Goal: Task Accomplishment & Management: Manage account settings

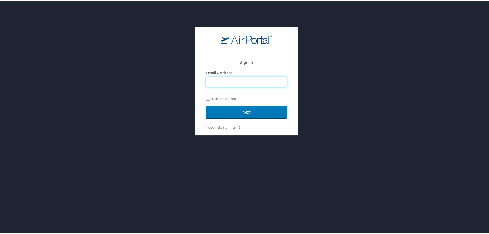
click at [238, 81] on input "Email Address" at bounding box center [246, 81] width 81 height 10
click at [336, 213] on div "Sign In Email Address Remember me Next Need help signing in? Forgot password? H…" at bounding box center [246, 143] width 493 height 234
click at [210, 83] on input "Email Address" at bounding box center [246, 81] width 81 height 10
type input "[PERSON_NAME][EMAIL_ADDRESS][PERSON_NAME][DOMAIN_NAME]"
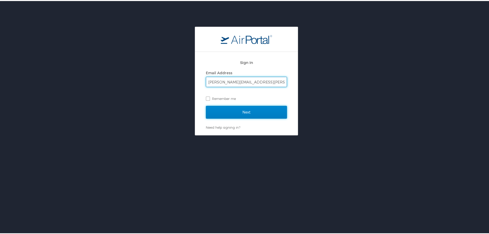
click at [229, 110] on input "Next" at bounding box center [246, 111] width 81 height 13
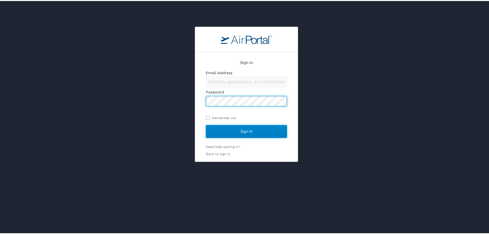
click at [242, 130] on input "Sign In" at bounding box center [246, 130] width 81 height 13
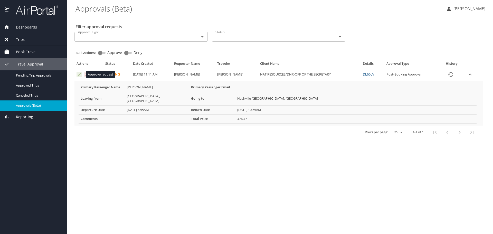
click at [78, 75] on icon "Approval table" at bounding box center [79, 74] width 5 height 5
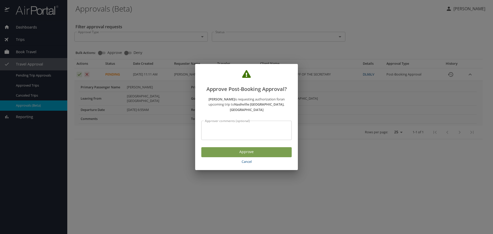
click at [242, 149] on span "Approve" at bounding box center [246, 152] width 82 height 6
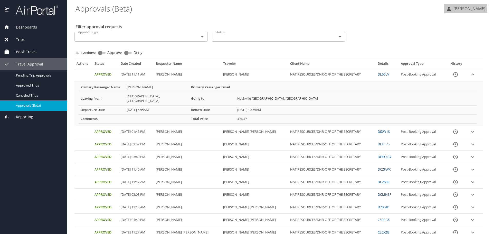
click at [468, 9] on p "[PERSON_NAME]" at bounding box center [467, 9] width 33 height 6
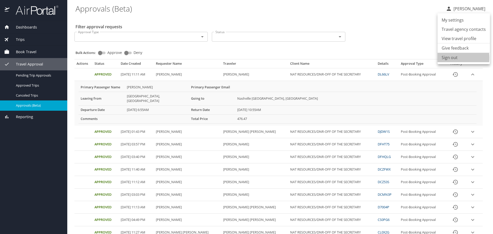
click at [451, 58] on li "Sign out" at bounding box center [463, 57] width 52 height 9
